Goal: Information Seeking & Learning: Check status

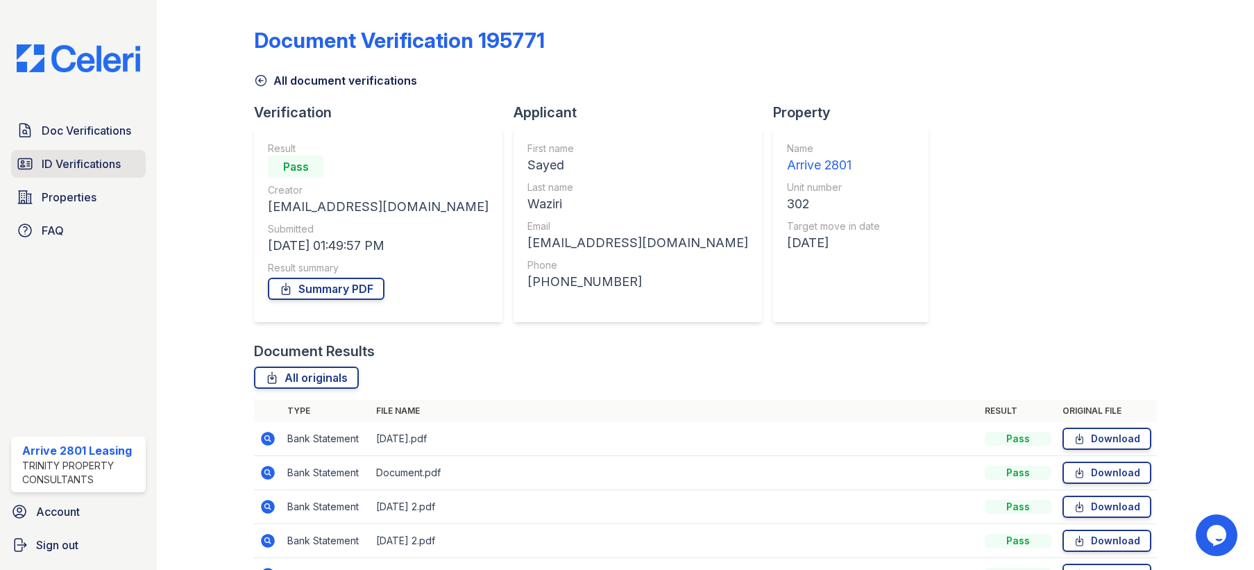
scroll to position [112, 0]
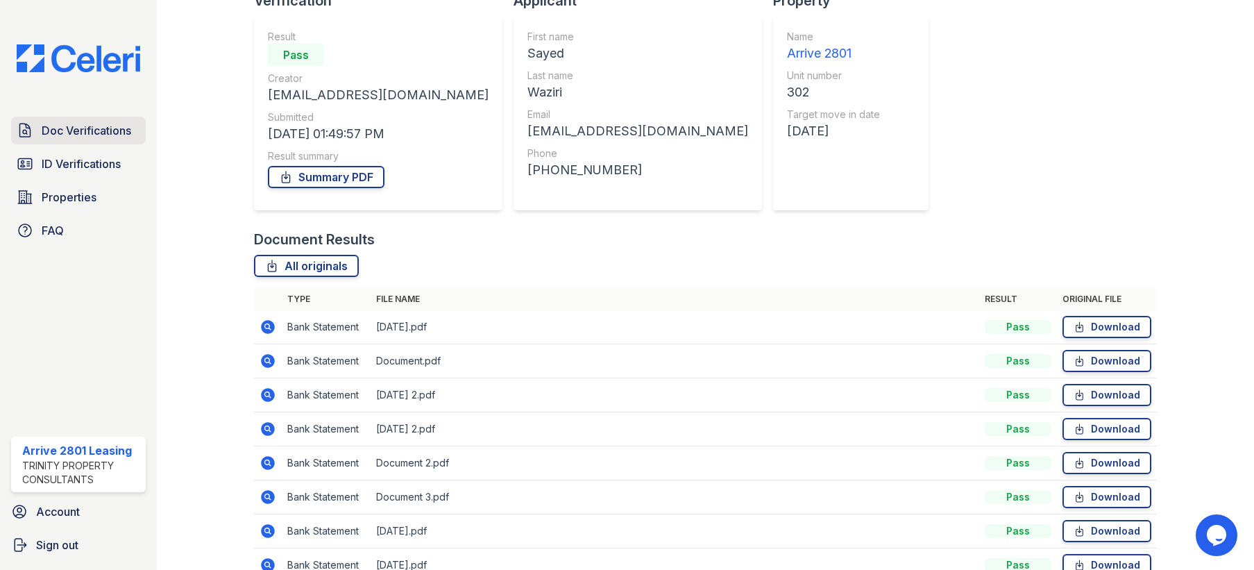
click at [91, 139] on link "Doc Verifications" at bounding box center [78, 131] width 135 height 28
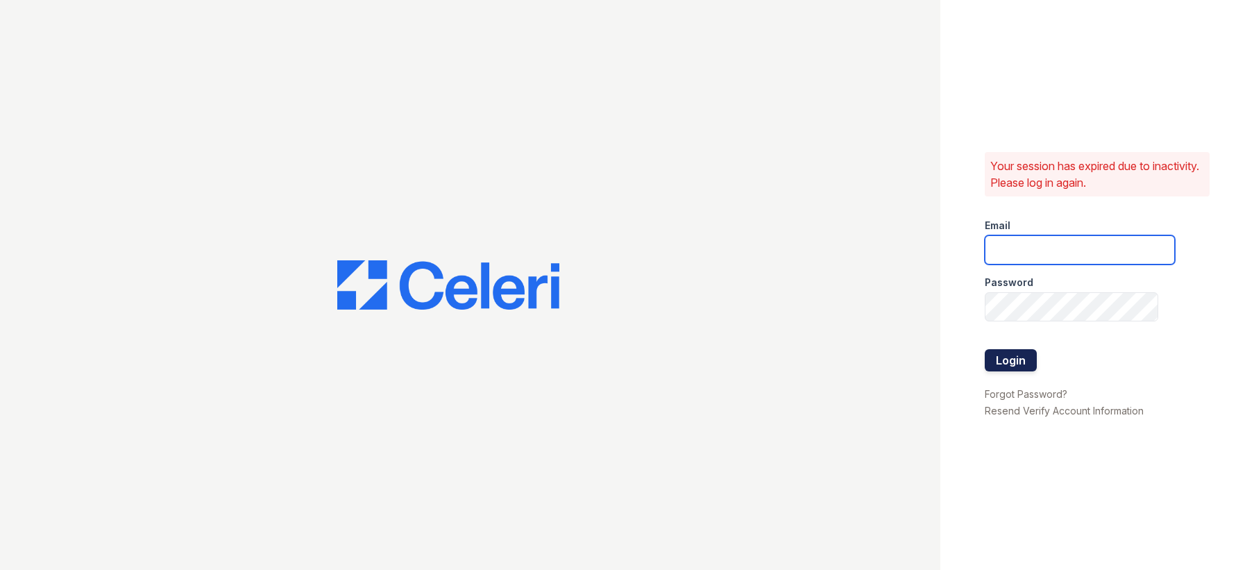
type input "[EMAIL_ADDRESS][DOMAIN_NAME]"
click at [1021, 354] on button "Login" at bounding box center [1011, 360] width 52 height 22
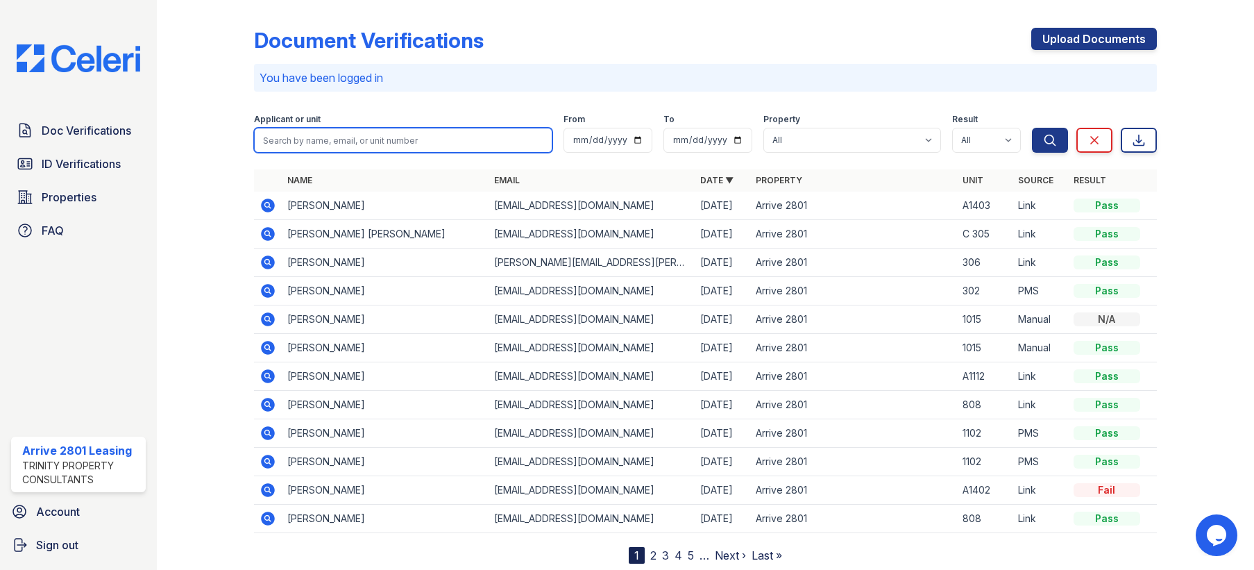
click at [369, 149] on input "search" at bounding box center [403, 140] width 298 height 25
type input "[PERSON_NAME]"
click at [1032, 128] on button "Search" at bounding box center [1050, 140] width 36 height 25
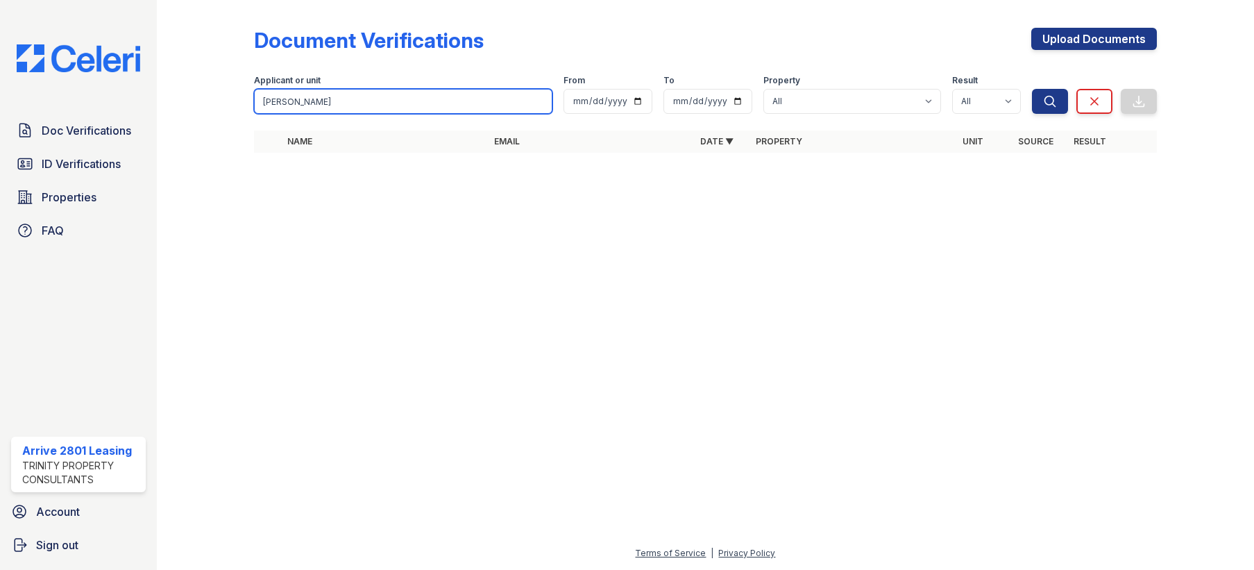
drag, startPoint x: 341, startPoint y: 106, endPoint x: 45, endPoint y: 115, distance: 295.9
click at [45, 115] on div "Doc Verifications ID Verifications Properties FAQ Arrive 2801 Leasing Trinity P…" at bounding box center [627, 285] width 1254 height 570
